Goal: Task Accomplishment & Management: Use online tool/utility

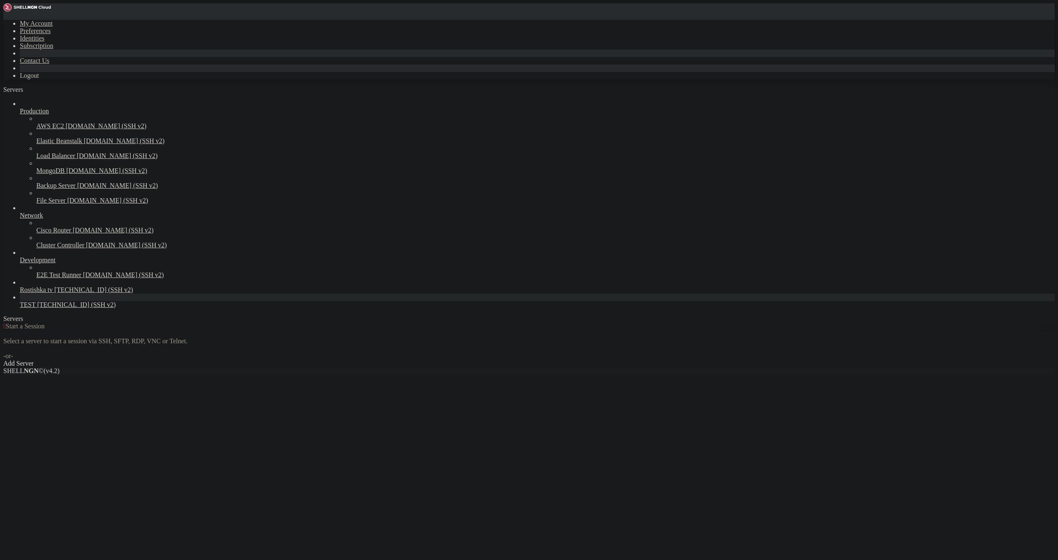
click at [601, 360] on link "Add Server" at bounding box center [529, 363] width 1052 height 7
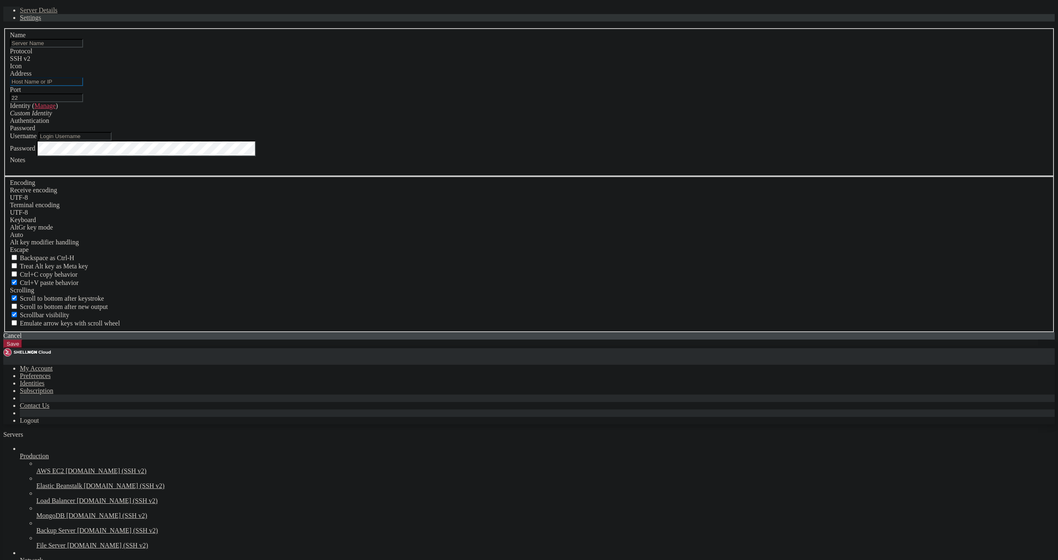
click at [83, 86] on input "Address" at bounding box center [46, 81] width 73 height 9
paste input "https://109.172.30.249"
drag, startPoint x: 444, startPoint y: 236, endPoint x: 371, endPoint y: 234, distance: 72.8
click at [83, 86] on input "https://109.172.30.249" at bounding box center [46, 81] width 73 height 9
type input "[TECHNICAL_ID]"
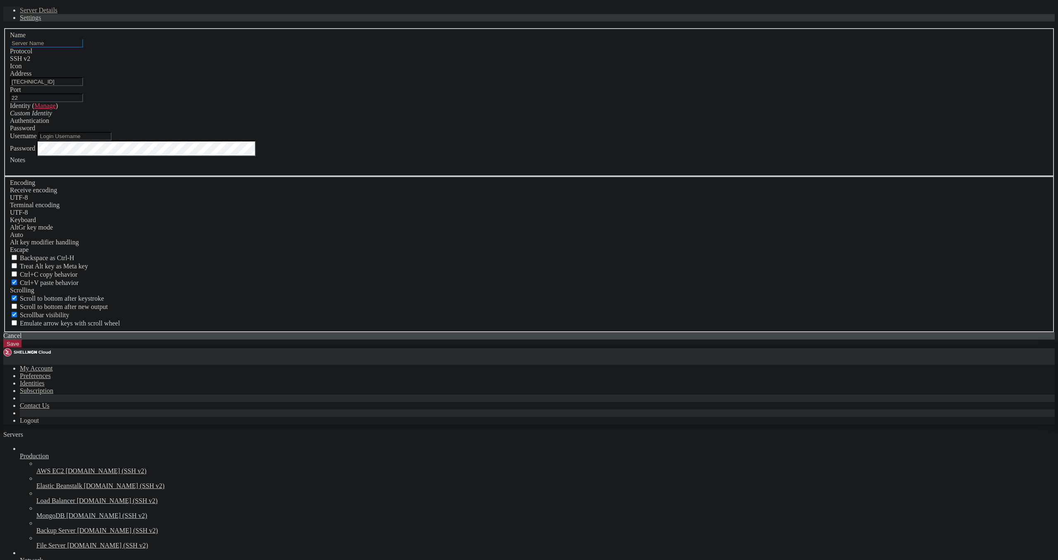
click at [83, 48] on input "text" at bounding box center [46, 43] width 73 height 9
type input "Ш"
type input "IPTV ROSTISHKA"
click at [112, 141] on input "Username" at bounding box center [74, 136] width 73 height 9
paste input "root"
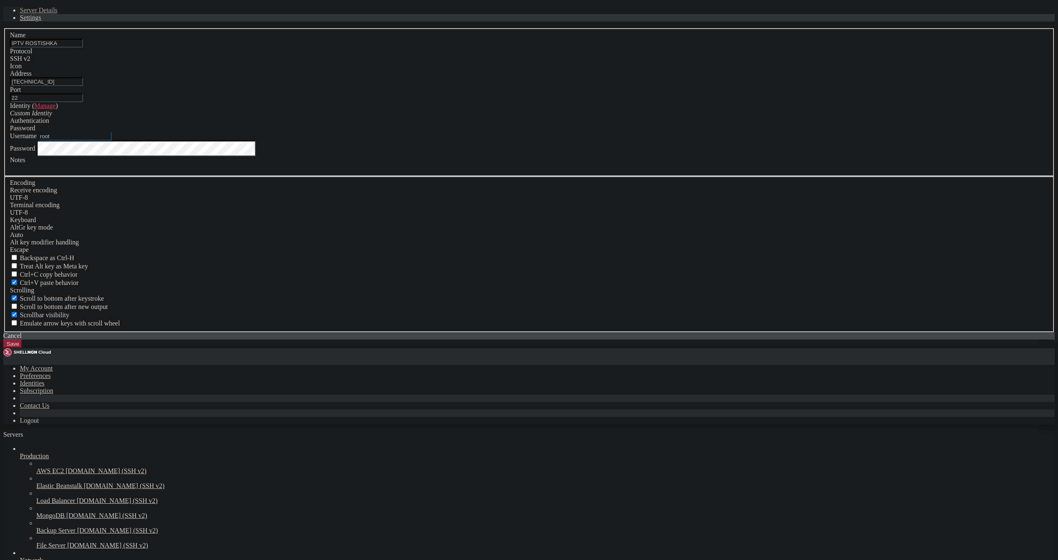
type input "root"
click at [469, 156] on div "Password" at bounding box center [529, 149] width 1038 height 16
click at [22, 348] on button "Save" at bounding box center [12, 343] width 19 height 9
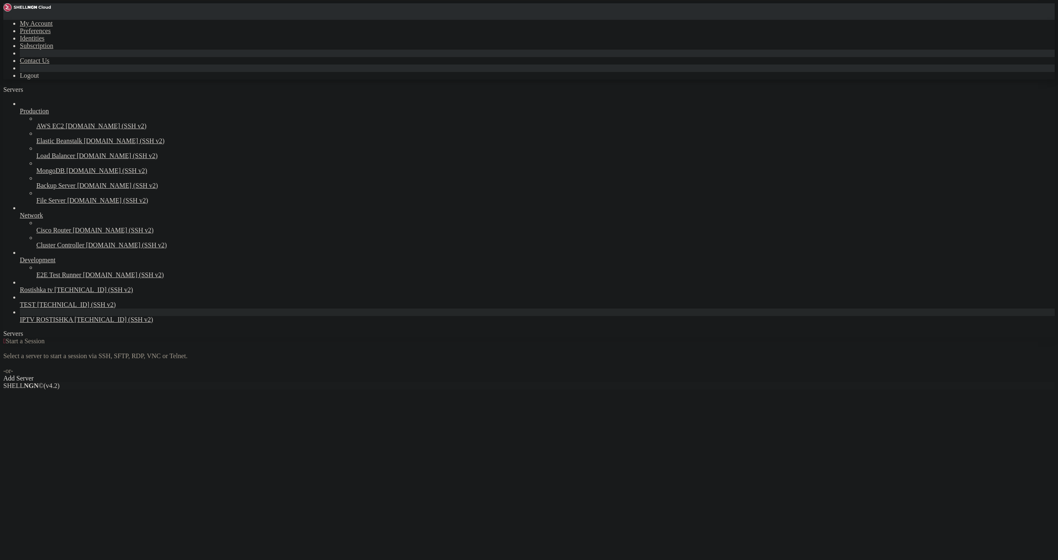
click at [43, 323] on link "IPTV ROSTISHKA [TECHNICAL_ID] (SSH v2)" at bounding box center [537, 319] width 1035 height 7
click at [74, 323] on span "[TECHNICAL_ID] (SSH v2)" at bounding box center [113, 319] width 79 height 7
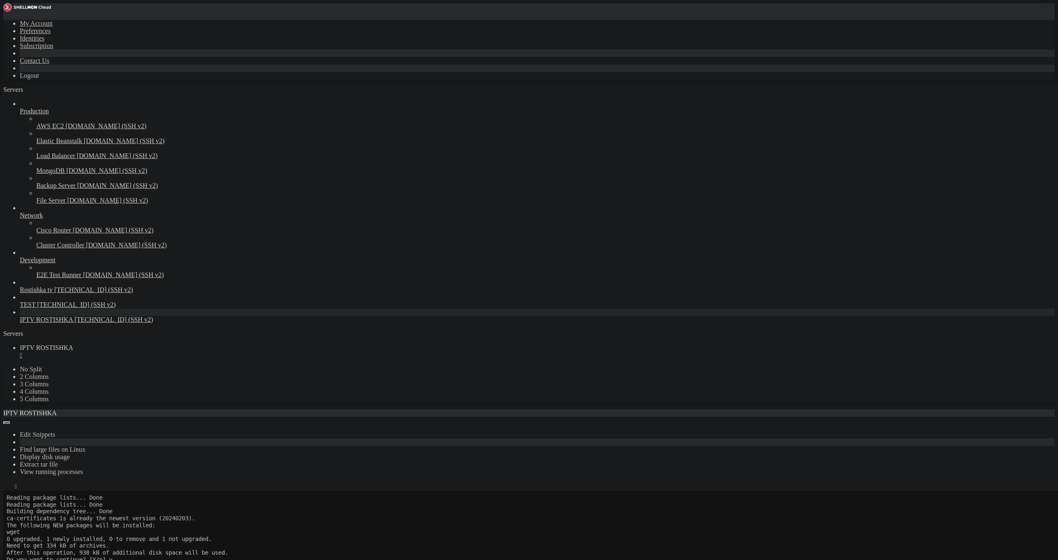
scroll to position [371, 0]
drag, startPoint x: 286, startPoint y: 971, endPoint x: 383, endPoint y: 972, distance: 97.5
drag, startPoint x: 45, startPoint y: 980, endPoint x: 98, endPoint y: 979, distance: 52.5
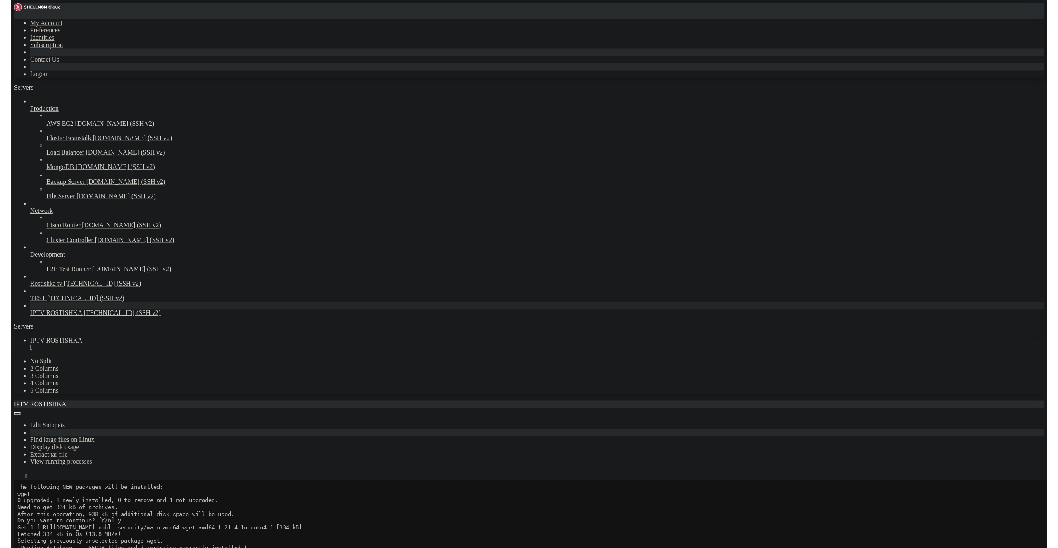
scroll to position [385, 0]
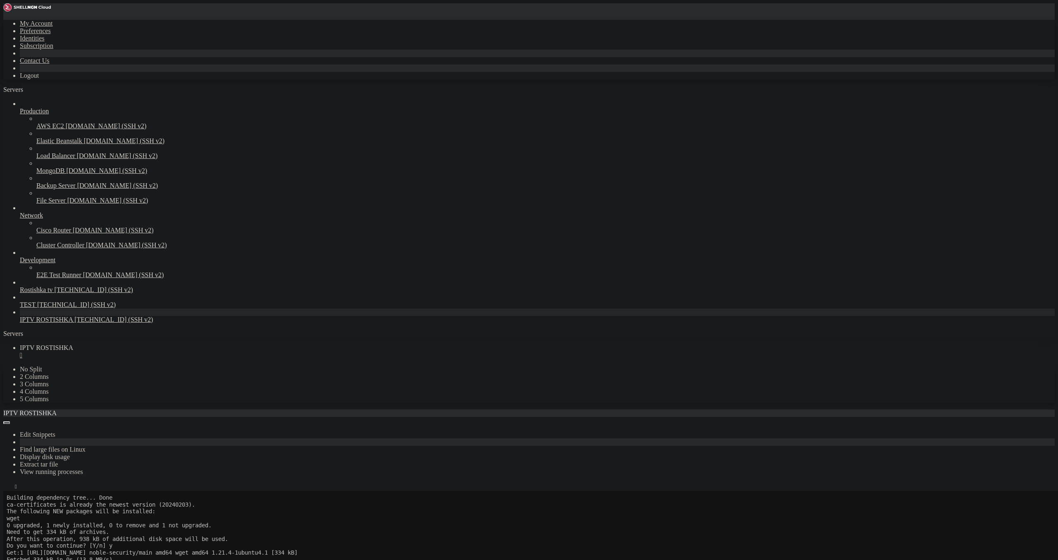
copy span "MZCSsQF1fV75TfJ4"
drag, startPoint x: 190, startPoint y: 967, endPoint x: 200, endPoint y: 960, distance: 12.3
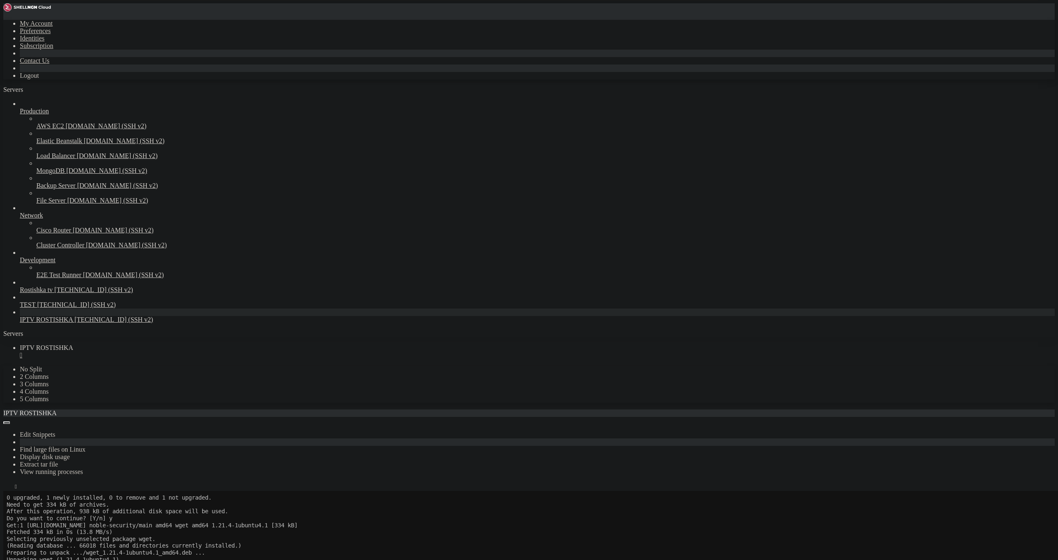
scroll to position [426, 0]
click at [169, 351] on div "" at bounding box center [537, 354] width 1035 height 7
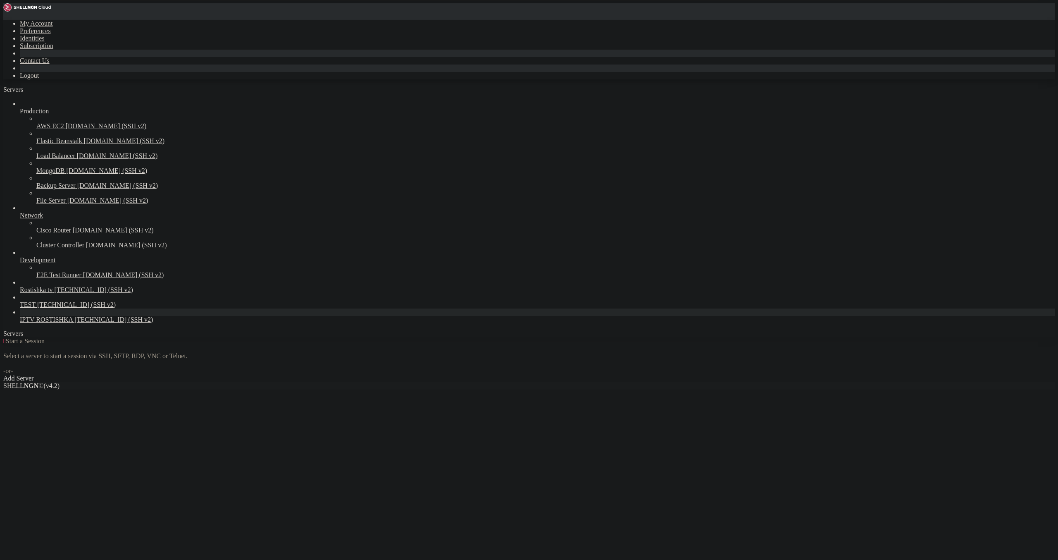
click at [69, 323] on link "IPTV ROSTISHKA [TECHNICAL_ID] (SSH v2)" at bounding box center [537, 319] width 1035 height 7
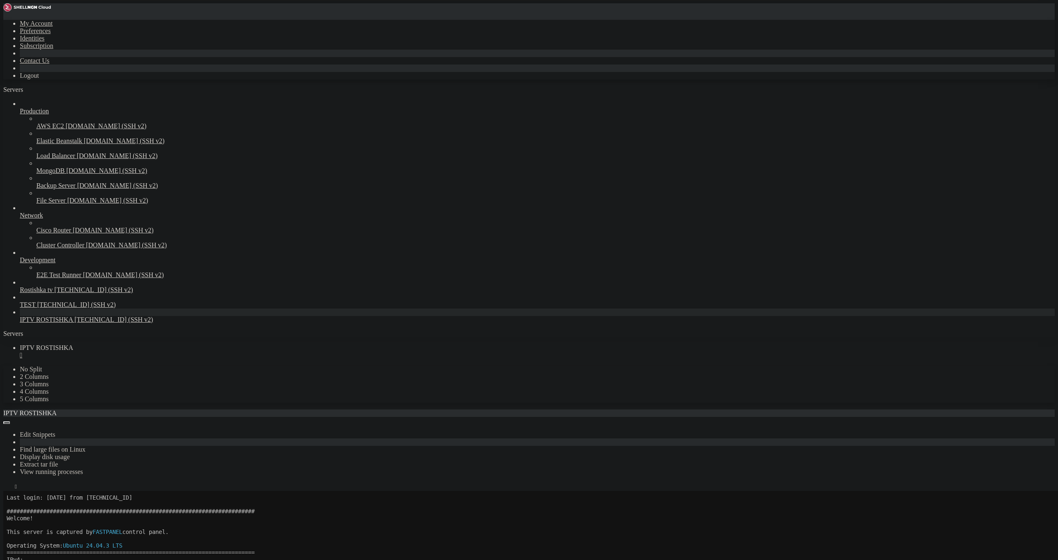
scroll to position [34, 0]
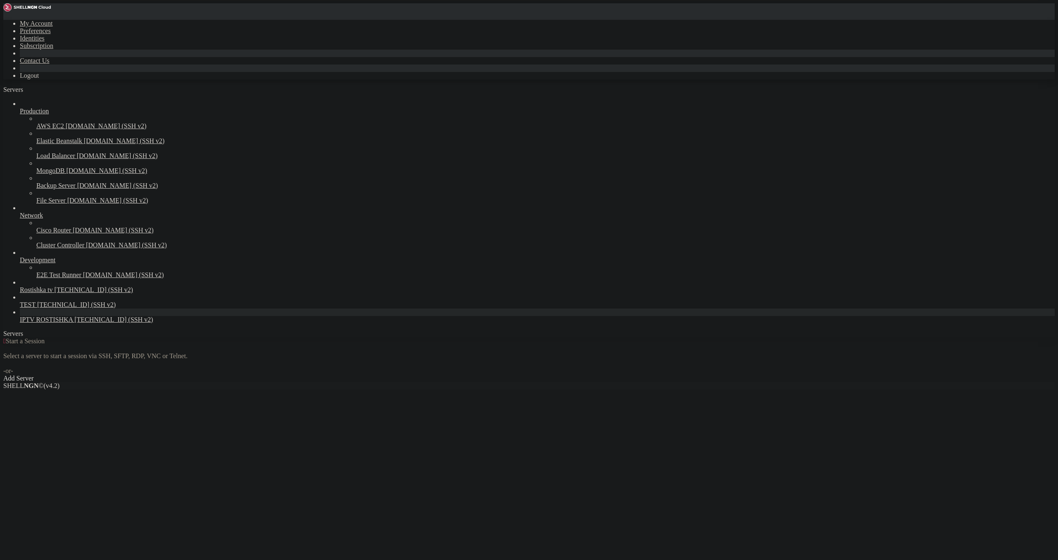
click at [74, 323] on span "[TECHNICAL_ID] (SSH v2)" at bounding box center [113, 319] width 79 height 7
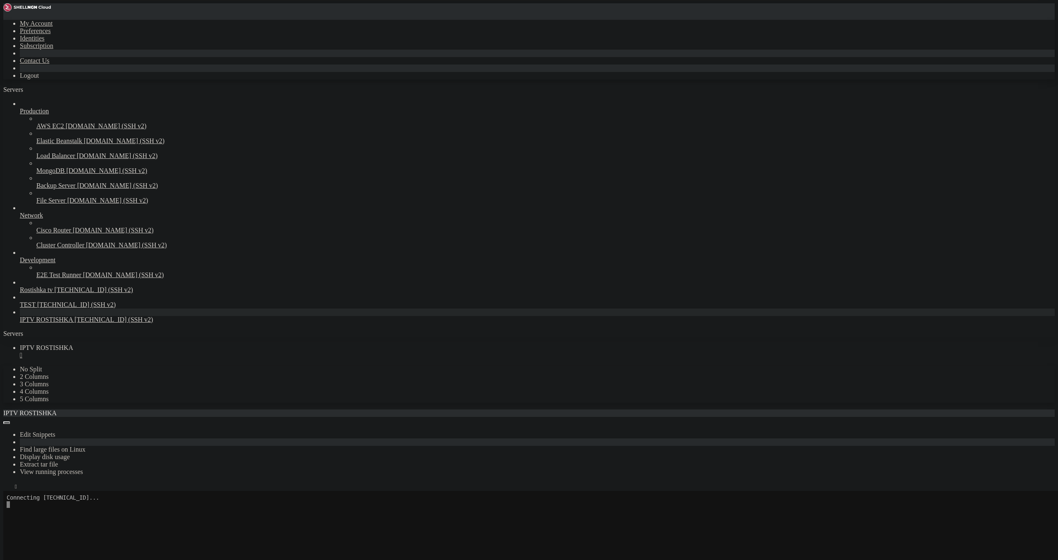
scroll to position [48, 0]
click at [169, 351] on div "" at bounding box center [537, 354] width 1035 height 7
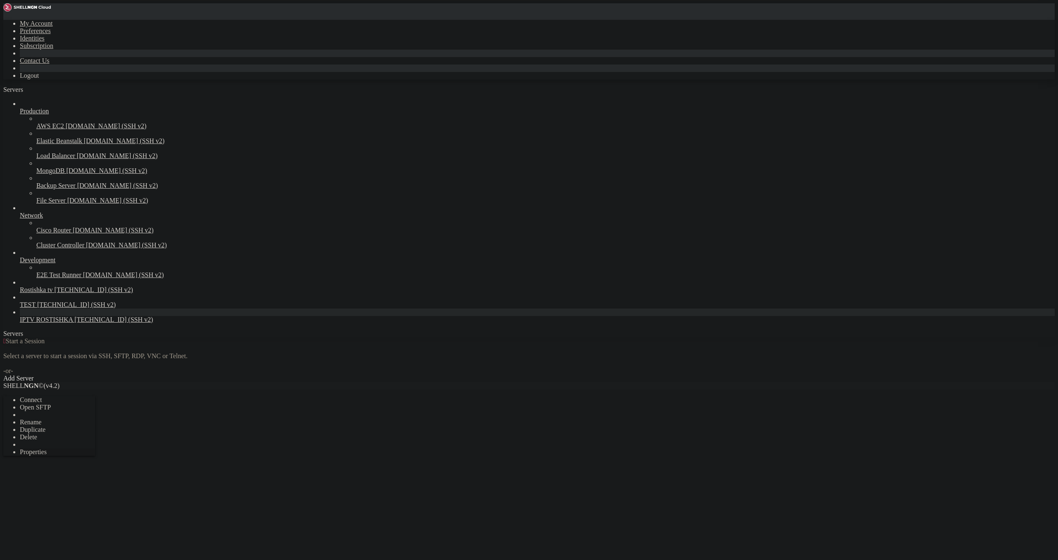
click at [47, 448] on span "Properties" at bounding box center [33, 451] width 27 height 7
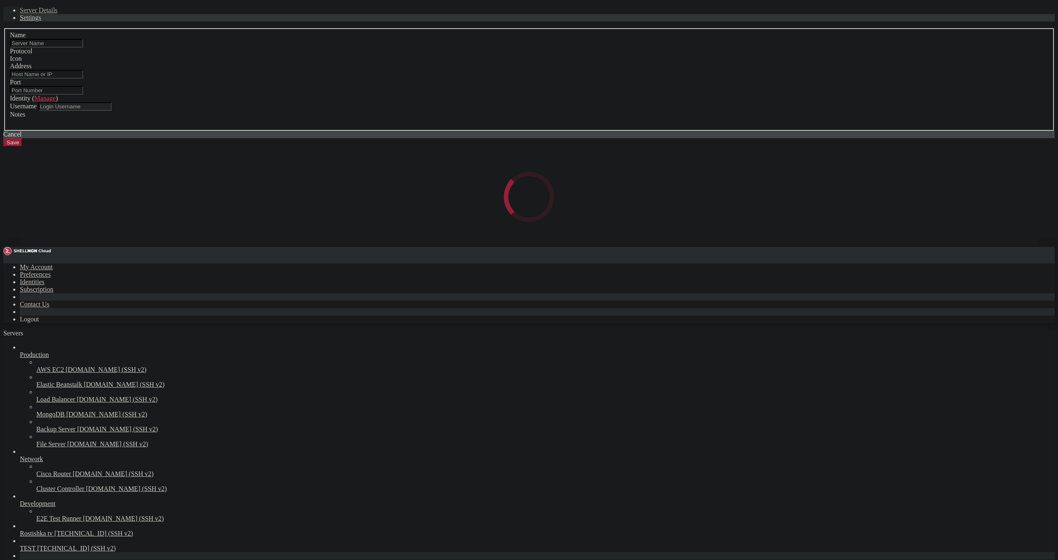
type input "IPTV ROSTISHKA"
type input "[TECHNICAL_ID]"
type input "22"
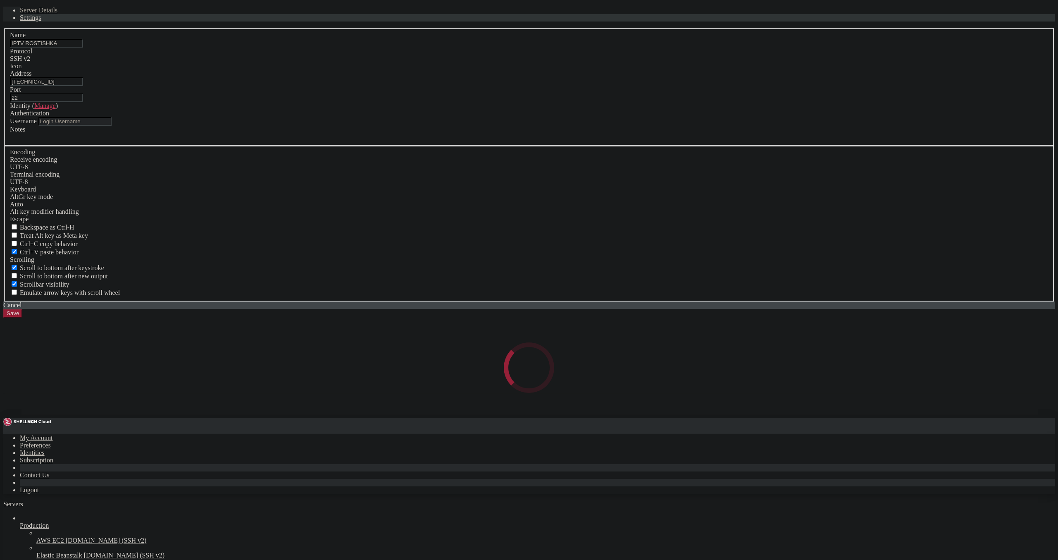
type input "root"
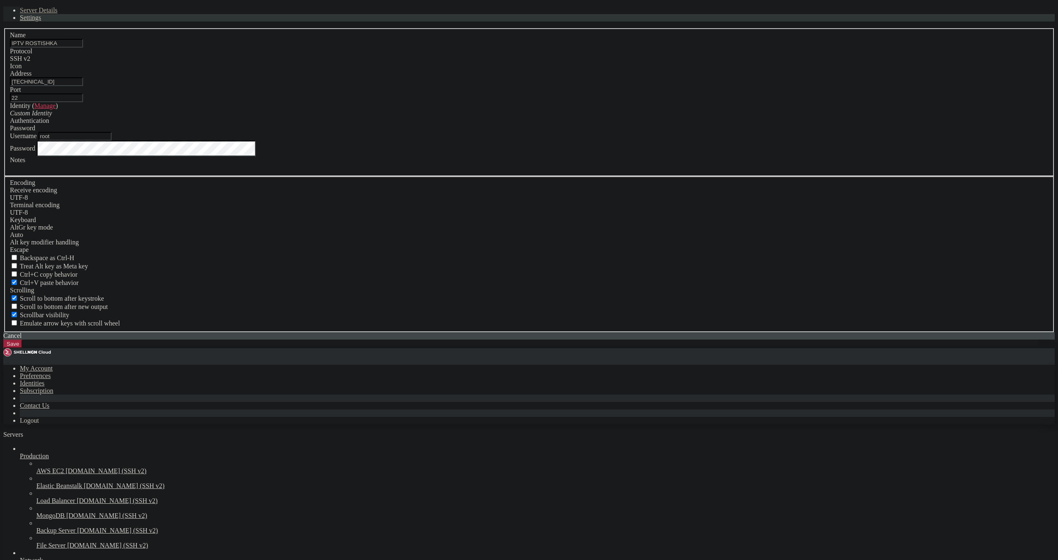
click at [22, 348] on button "Save" at bounding box center [12, 343] width 19 height 9
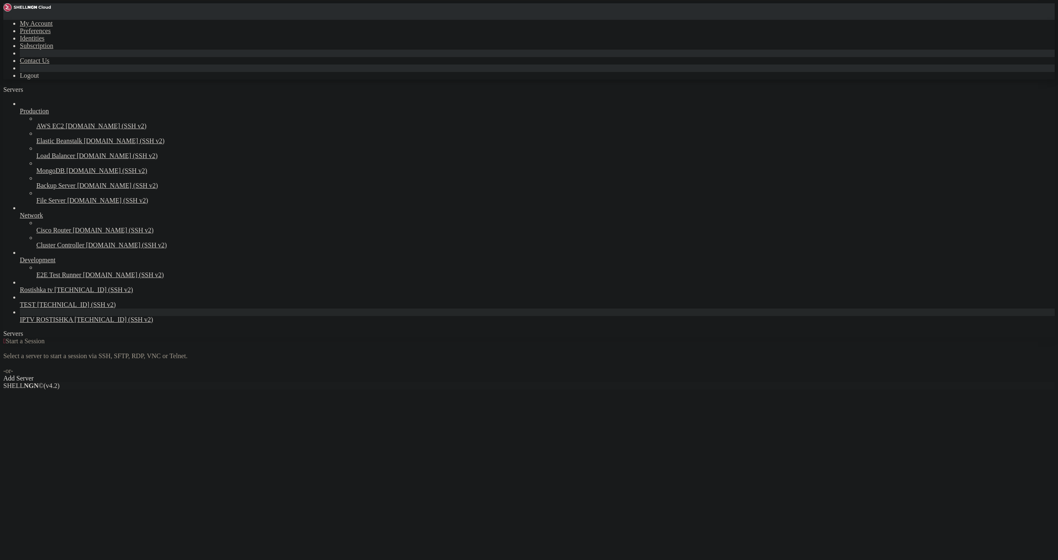
drag, startPoint x: 158, startPoint y: 401, endPoint x: 162, endPoint y: 399, distance: 4.3
click at [159, 382] on div " Start a Session Select a server to start a session via SSH, SFTP, RDP, VNC or…" at bounding box center [529, 359] width 1052 height 45
click at [55, 323] on div "Production AWS EC2 [DOMAIN_NAME] (SSH v2) Elastic Beanstalk [DOMAIN_NAME] (SSH …" at bounding box center [529, 211] width 1052 height 223
drag, startPoint x: 55, startPoint y: 367, endPoint x: 59, endPoint y: 365, distance: 4.3
click at [57, 323] on div "Production AWS EC2 [DOMAIN_NAME] (SSH v2) Elastic Beanstalk [DOMAIN_NAME] (SSH …" at bounding box center [529, 211] width 1052 height 223
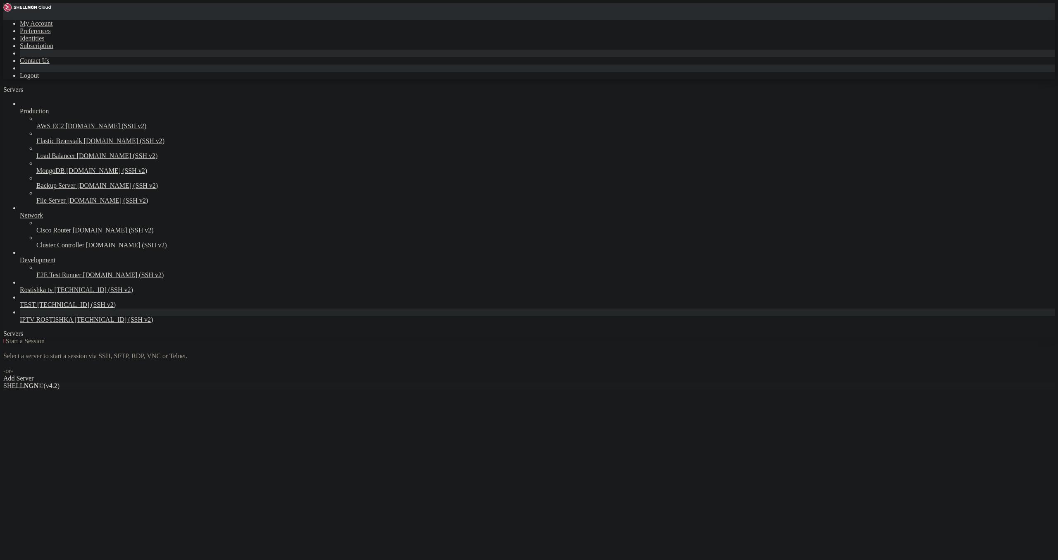
click at [59, 323] on link "IPTV ROSTISHKA [TECHNICAL_ID] (SSH v2)" at bounding box center [537, 319] width 1035 height 7
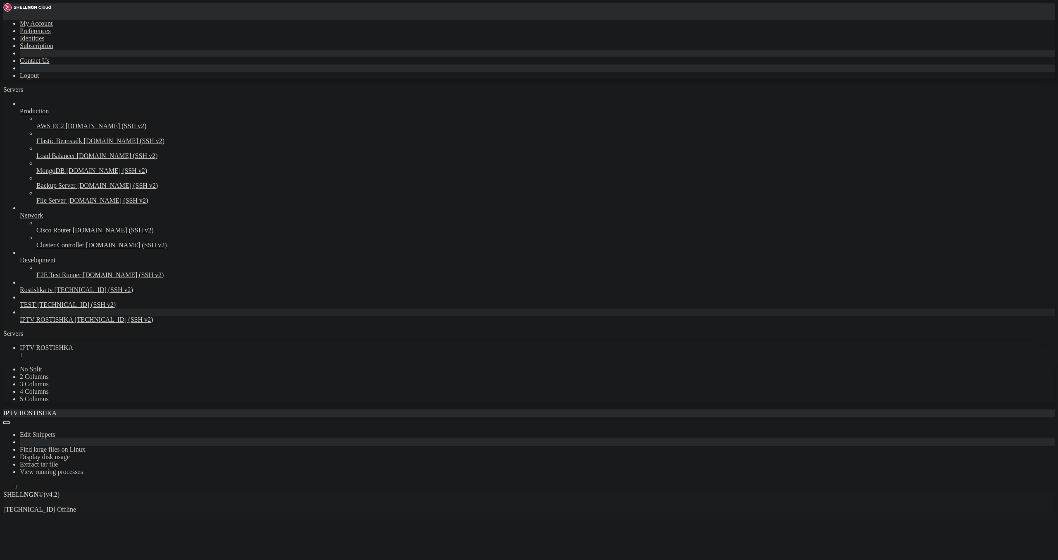
scroll to position [0, 0]
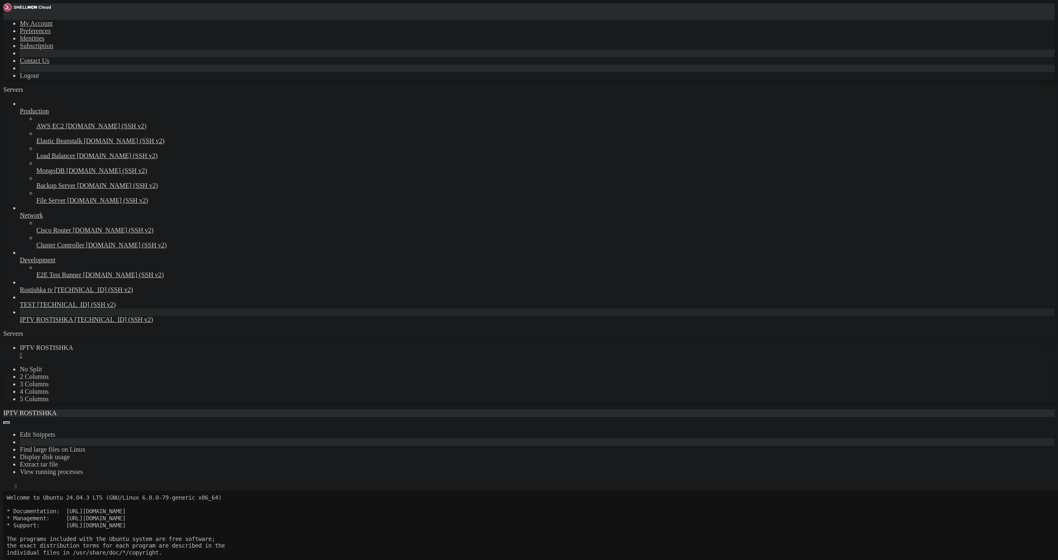
drag, startPoint x: 298, startPoint y: 970, endPoint x: 382, endPoint y: 970, distance: 83.9
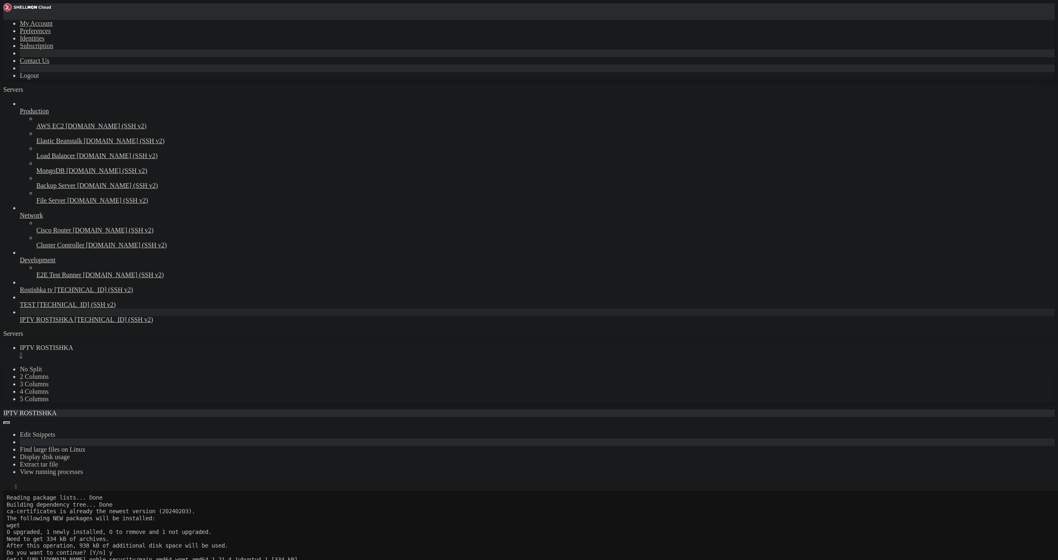
click at [7, 488] on icon "button" at bounding box center [7, 488] width 0 height 0
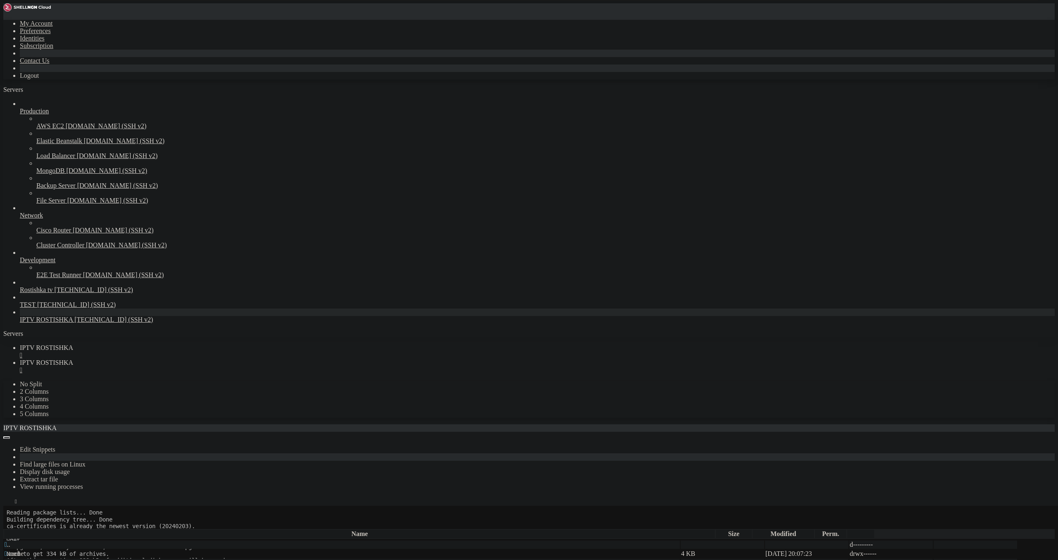
click at [7, 526] on icon "button" at bounding box center [7, 526] width 0 height 0
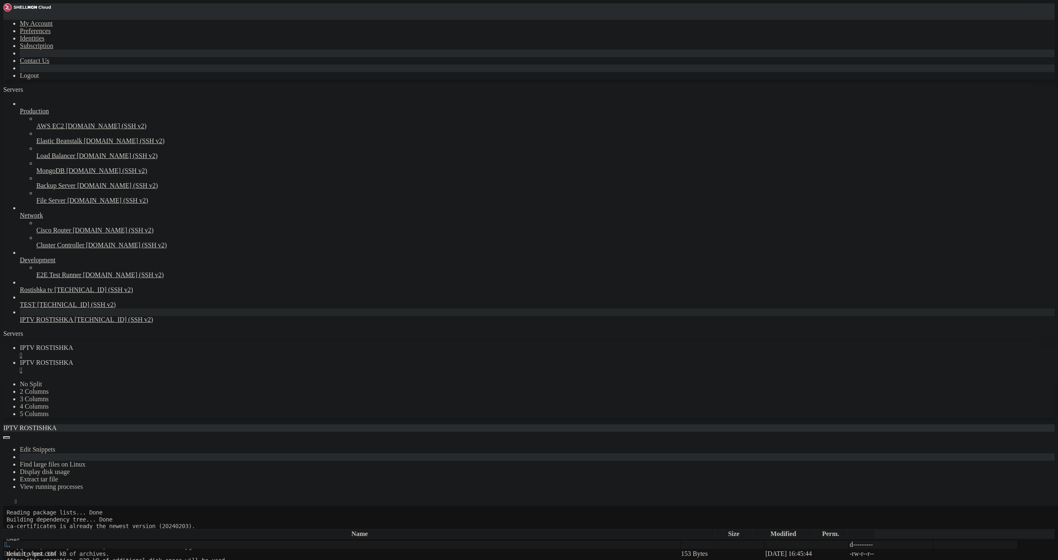
click at [10, 525] on button "button" at bounding box center [6, 526] width 7 height 2
type input "/usr/local/fastpanel2-nginx/settings"
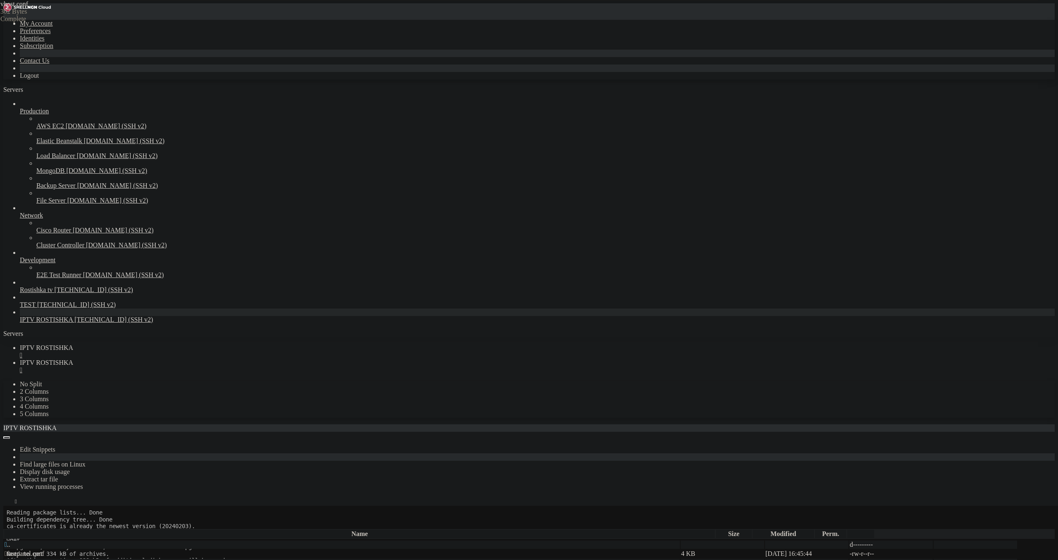
type textarea "listen 8882 ssl http2;"
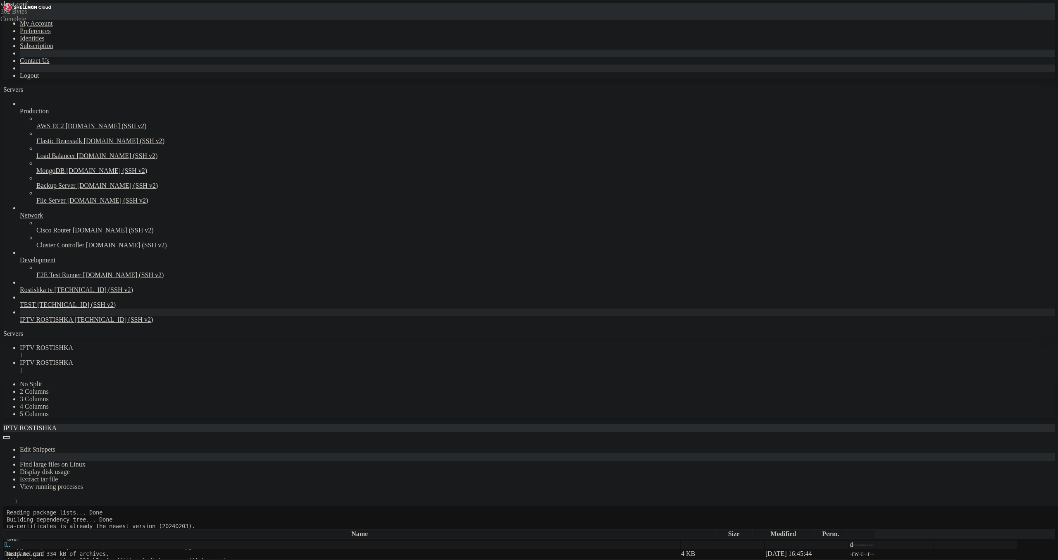
click at [73, 344] on span "IPTV ROSTISHKA" at bounding box center [46, 347] width 53 height 7
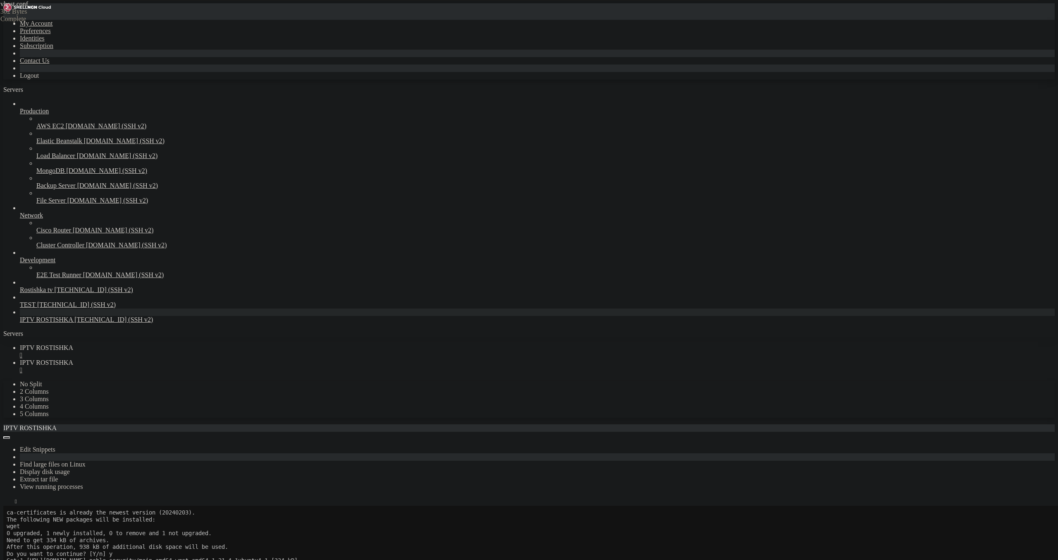
drag, startPoint x: 491, startPoint y: 117, endPoint x: 603, endPoint y: 155, distance: 117.8
click at [36, 529] on button "Reconnect" at bounding box center [19, 533] width 33 height 9
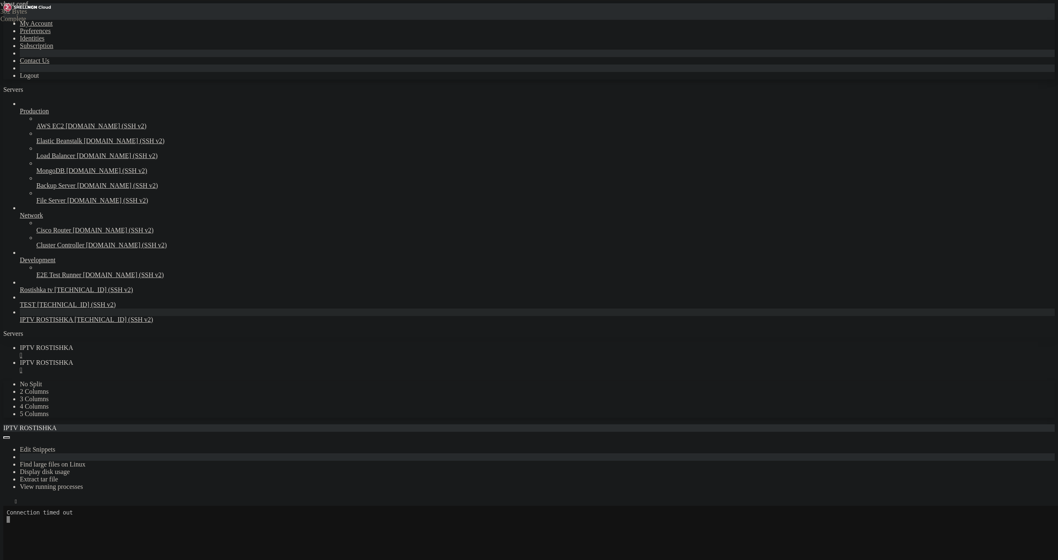
click at [36, 529] on button "Reconnect" at bounding box center [19, 533] width 33 height 9
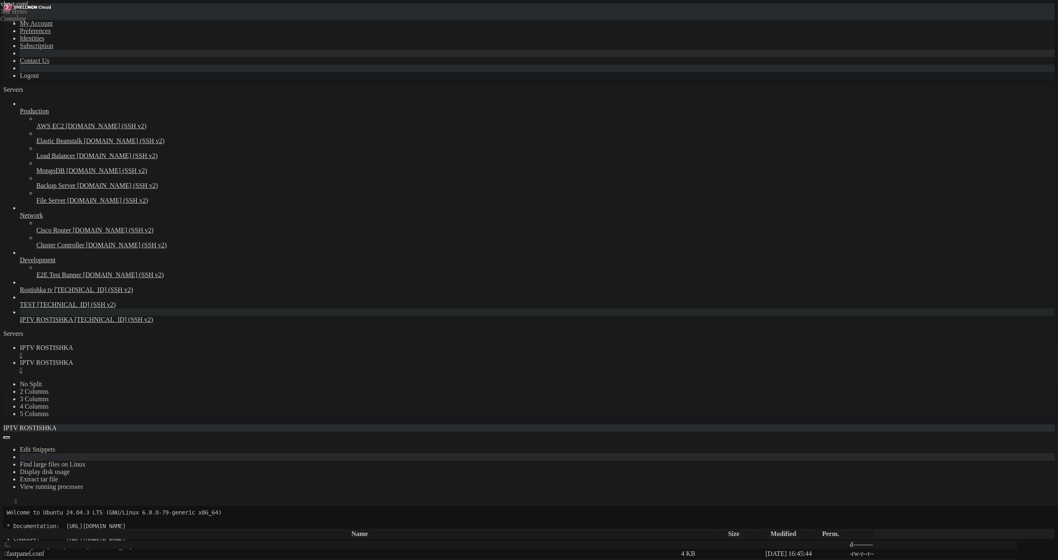
scroll to position [440, 0]
click at [214, 359] on link "IPTV ROSTISHKA " at bounding box center [537, 366] width 1035 height 15
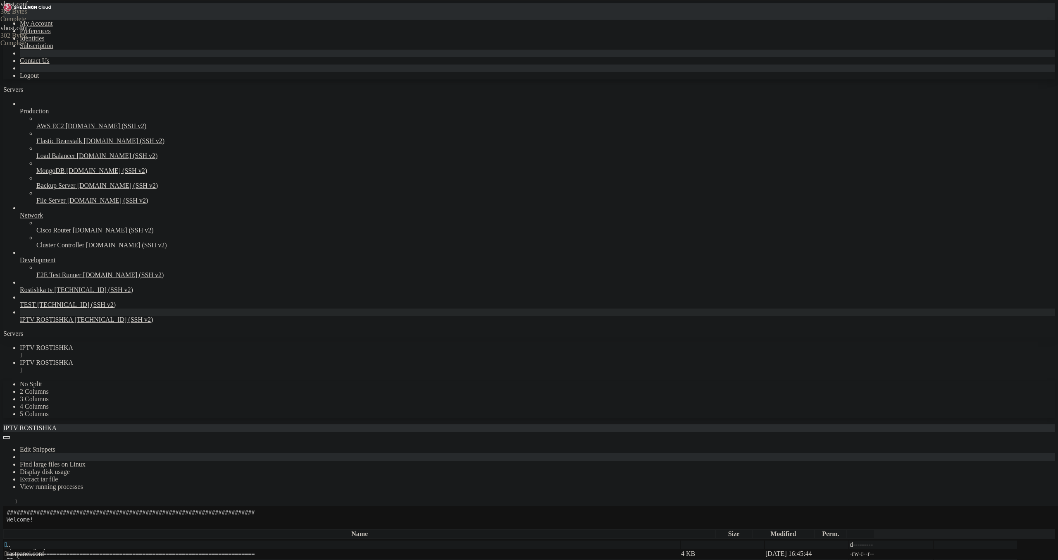
scroll to position [0, 5]
type textarea "listen 8888 ssl http2;"
click at [248, 366] on div "" at bounding box center [537, 369] width 1035 height 7
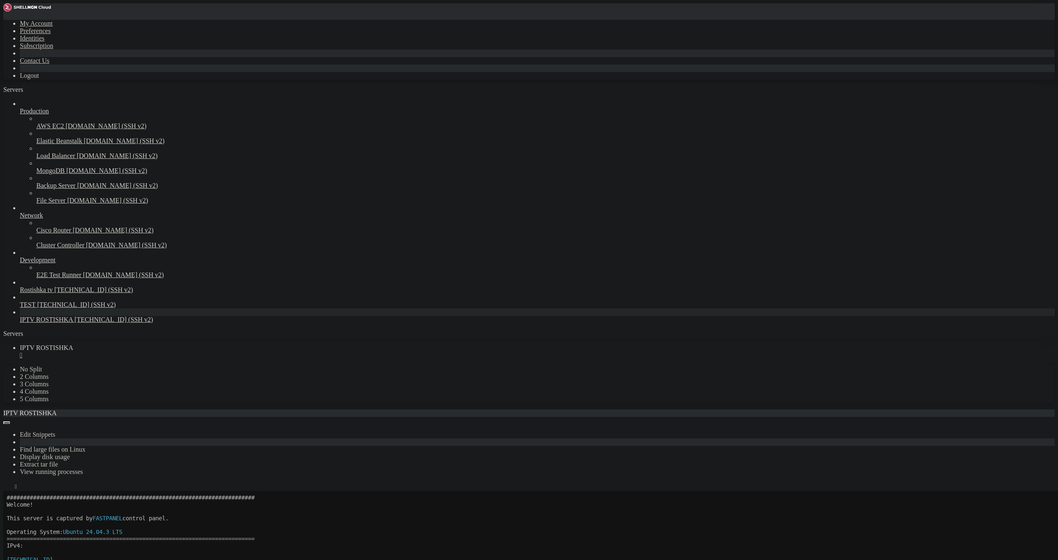
click at [36, 514] on button "Reconnect" at bounding box center [19, 518] width 33 height 9
